Goal: Task Accomplishment & Management: Complete application form

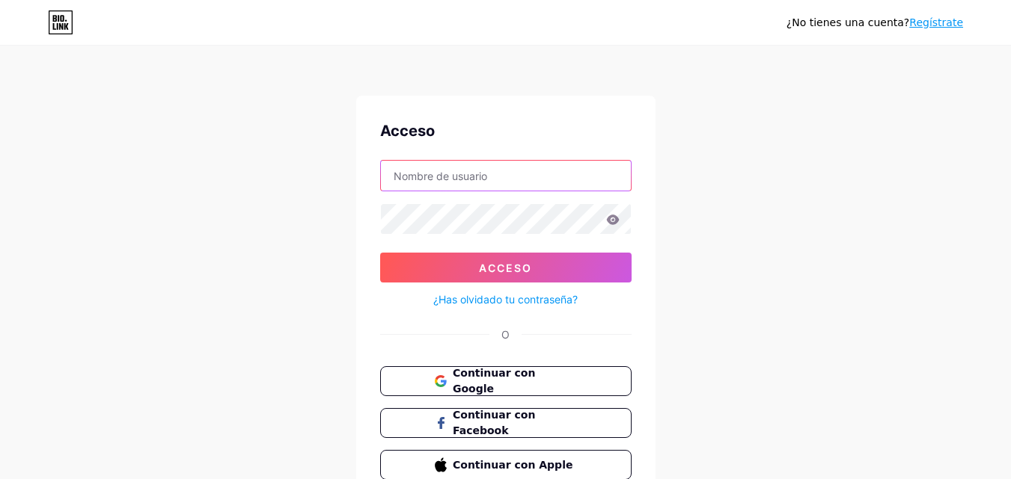
click at [468, 181] on input "text" at bounding box center [506, 176] width 250 height 30
drag, startPoint x: 922, startPoint y: 19, endPoint x: 515, endPoint y: 2, distance: 407.2
click at [515, 2] on div "¿No tienes una cuenta? Regístrate" at bounding box center [505, 22] width 1011 height 45
click at [475, 175] on input "miguel73uk" at bounding box center [506, 176] width 250 height 30
paste input "[DOMAIN_NAME]"
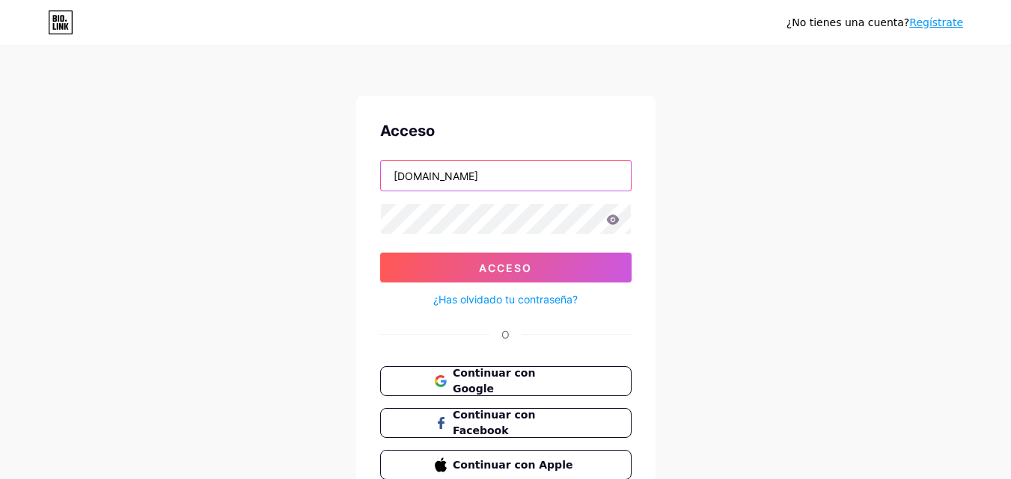
click at [541, 168] on input "[DOMAIN_NAME]" at bounding box center [506, 176] width 250 height 30
paste input "3@[DOMAIN_NAME]"
click at [457, 176] on input "[EMAIL_ADDRESS][DOMAIN_NAME]" at bounding box center [506, 176] width 250 height 30
type input "[EMAIL_ADDRESS][DOMAIN_NAME]"
click at [606, 216] on icon at bounding box center [612, 220] width 13 height 10
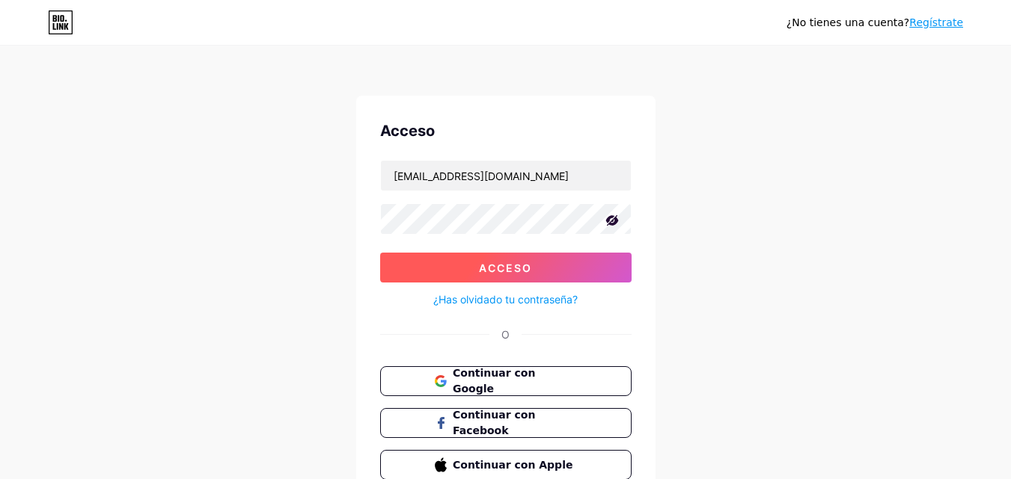
click at [518, 255] on button "Acceso" at bounding box center [505, 268] width 251 height 30
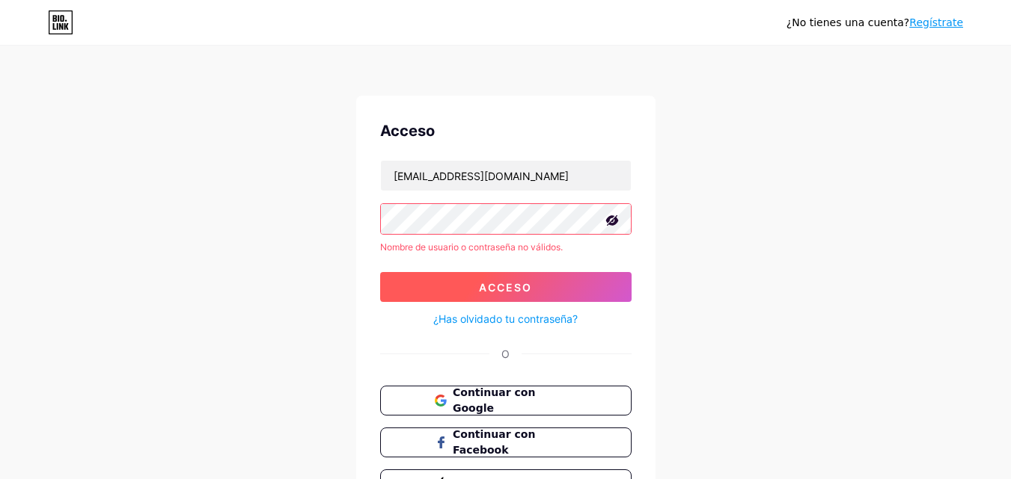
click at [462, 275] on button "Acceso" at bounding box center [505, 287] width 251 height 30
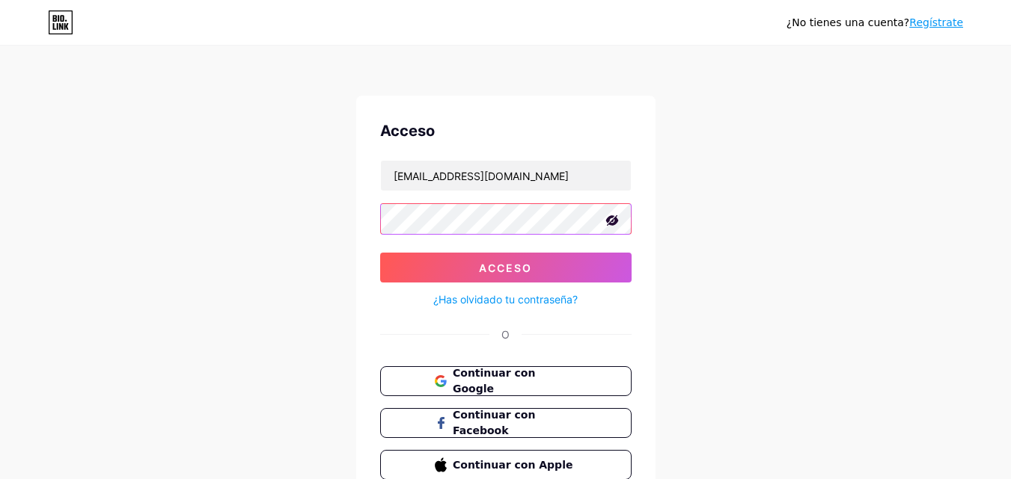
click at [380, 253] on button "Acceso" at bounding box center [505, 268] width 251 height 30
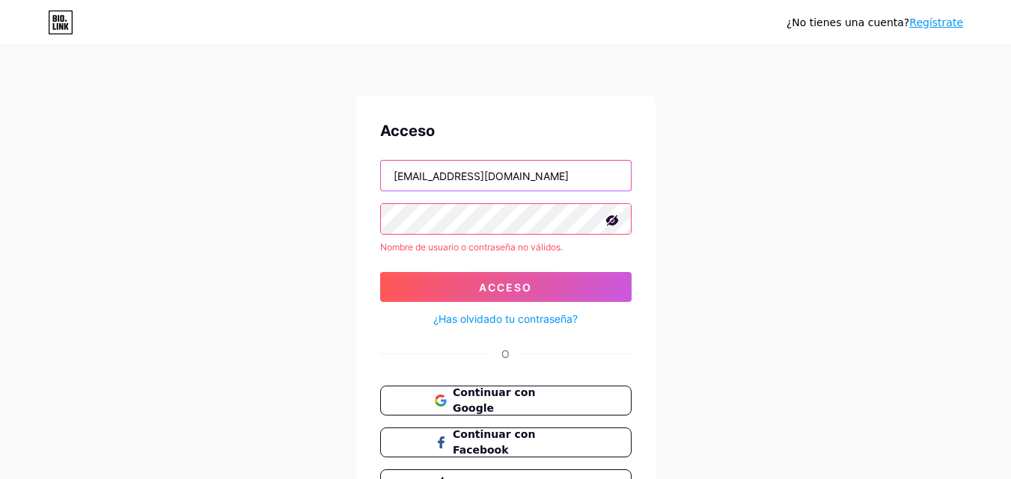
drag, startPoint x: 394, startPoint y: 176, endPoint x: 527, endPoint y: 191, distance: 134.1
click at [527, 191] on form "[EMAIL_ADDRESS][DOMAIN_NAME] Nombre de usuario o contraseña no válidos. Acceso …" at bounding box center [505, 244] width 251 height 168
click at [943, 22] on font "Regístrate" at bounding box center [936, 22] width 54 height 12
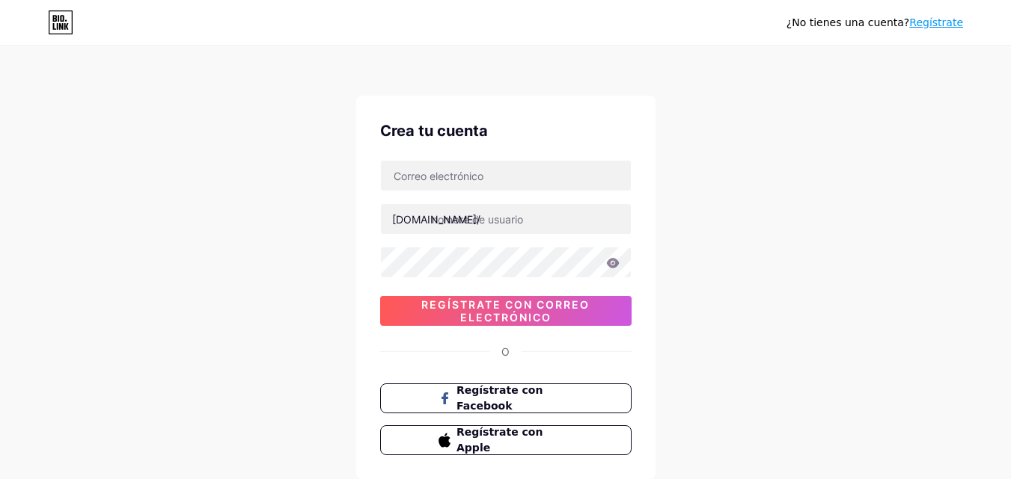
click at [934, 22] on font "Regístrate" at bounding box center [936, 22] width 54 height 12
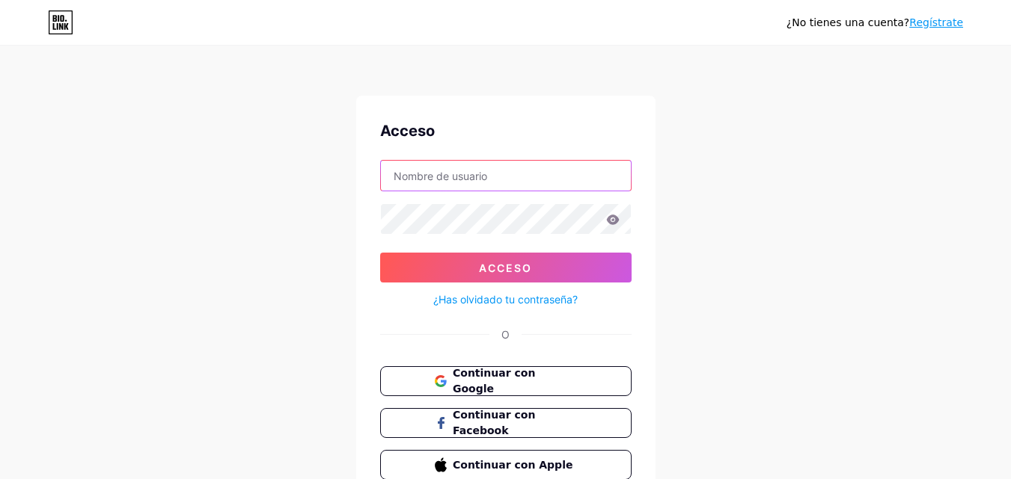
click at [462, 185] on input "text" at bounding box center [506, 176] width 250 height 30
type input "[EMAIL_ADDRESS][DOMAIN_NAME]"
click at [485, 372] on button "Continuar con Google" at bounding box center [505, 382] width 255 height 31
